Goal: Entertainment & Leisure: Consume media (video, audio)

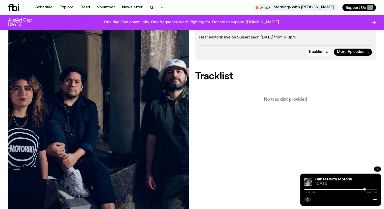
scroll to position [124, 0]
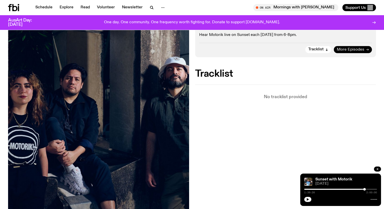
click at [345, 48] on span "More Episodes" at bounding box center [351, 50] width 28 height 4
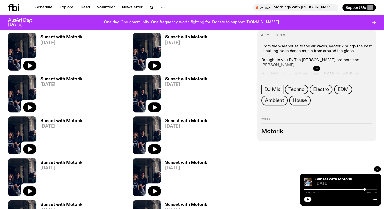
scroll to position [225, 0]
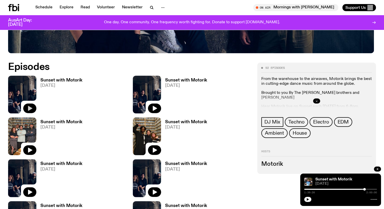
click at [31, 105] on icon "button" at bounding box center [30, 108] width 6 height 6
click at [306, 188] on div "0:00:00 2:00:00" at bounding box center [341, 191] width 73 height 6
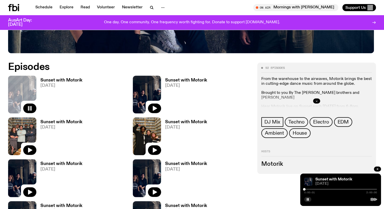
click at [307, 189] on div at bounding box center [341, 189] width 73 height 1
click at [309, 189] on div at bounding box center [341, 189] width 73 height 1
click at [311, 189] on div at bounding box center [341, 189] width 73 height 1
click at [307, 198] on rect "button" at bounding box center [307, 199] width 1 height 3
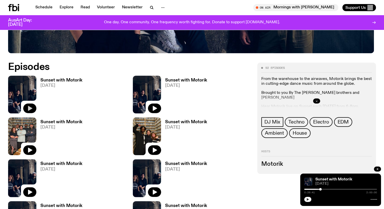
click at [307, 198] on icon "button" at bounding box center [308, 199] width 2 height 3
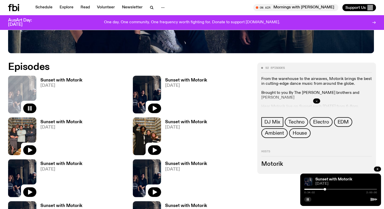
click at [306, 198] on button "button" at bounding box center [308, 199] width 7 height 5
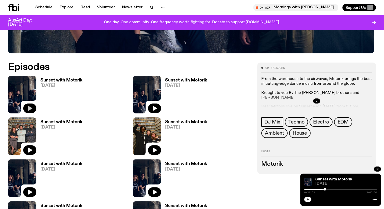
click at [308, 201] on button "button" at bounding box center [308, 199] width 7 height 5
